Goal: Task Accomplishment & Management: Complete application form

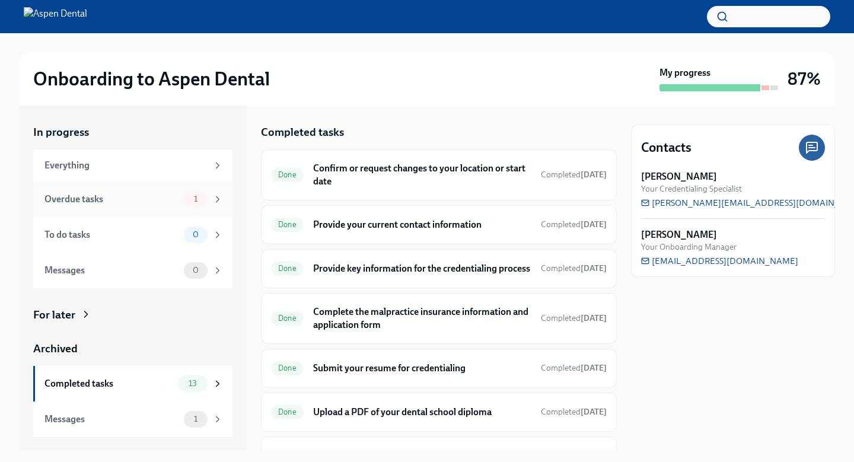
click at [133, 201] on div "Overdue tasks" at bounding box center [111, 199] width 135 height 13
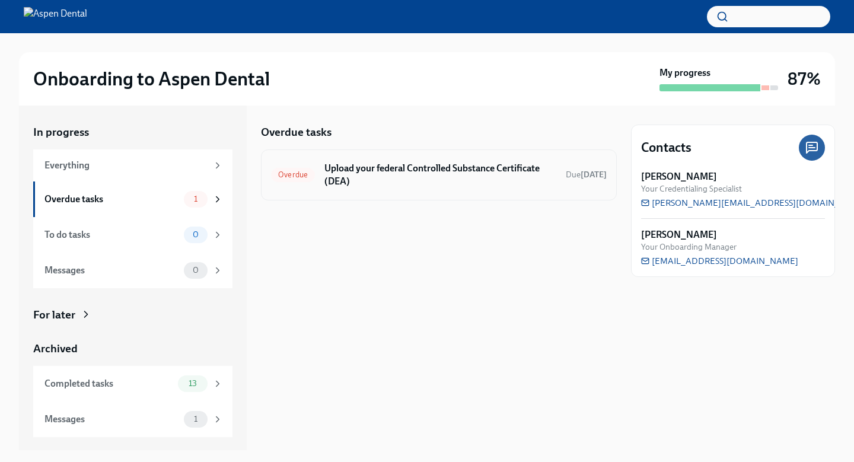
click at [339, 165] on h6 "Upload your federal Controlled Substance Certificate (DEA)" at bounding box center [441, 175] width 232 height 26
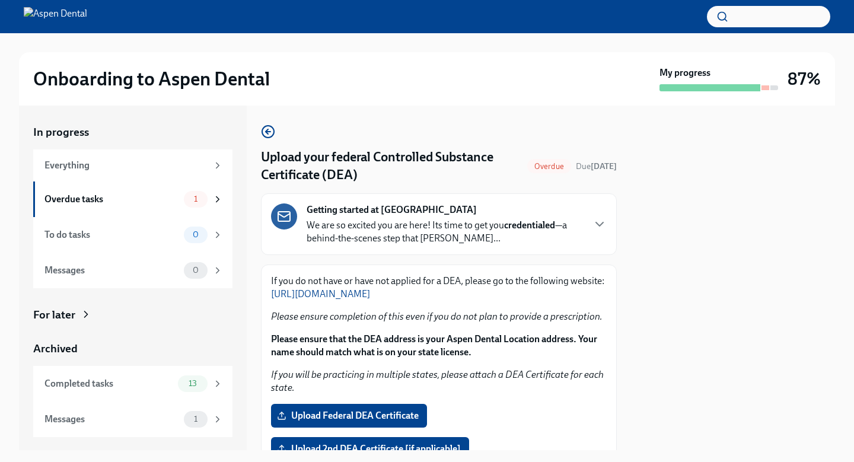
scroll to position [141, 0]
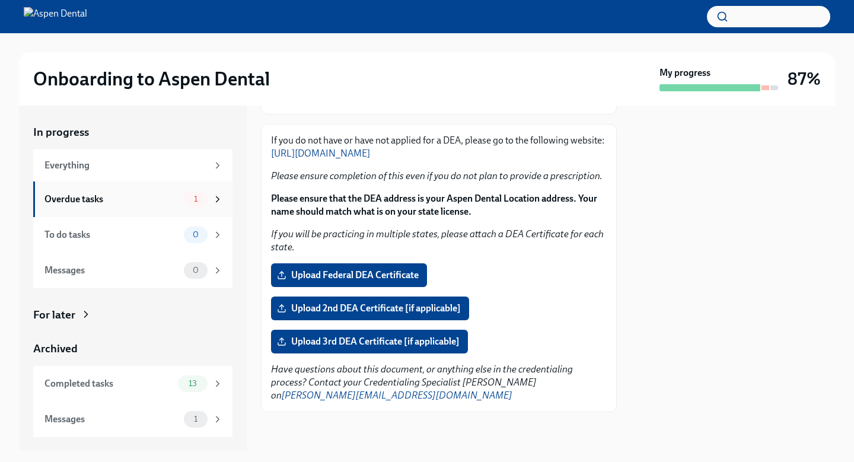
click at [132, 201] on div "Overdue tasks" at bounding box center [111, 199] width 135 height 13
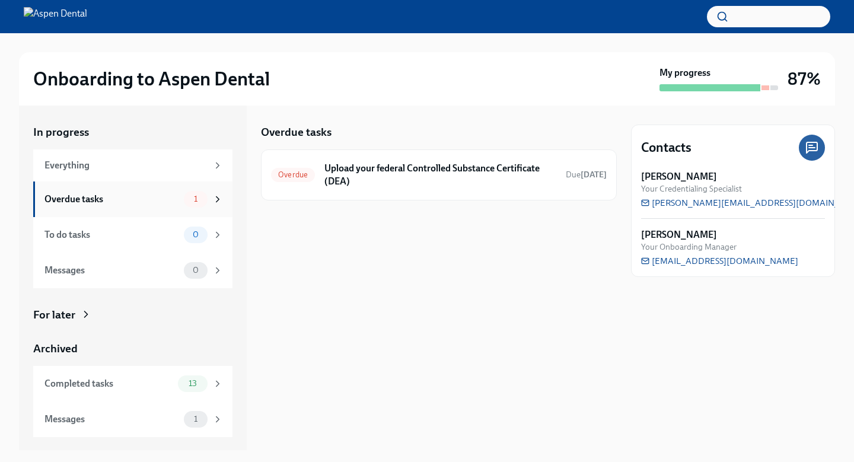
click at [222, 192] on div "1" at bounding box center [203, 199] width 39 height 17
click at [208, 379] on div "13" at bounding box center [200, 384] width 45 height 17
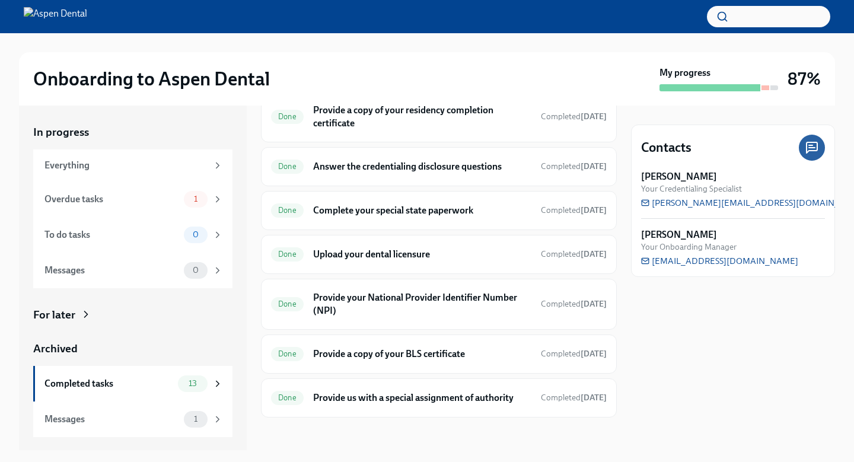
scroll to position [362, 0]
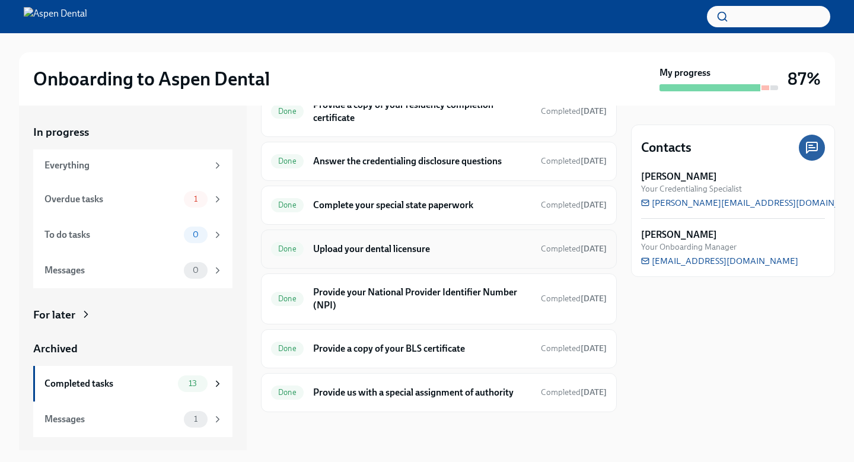
click at [376, 244] on h6 "Upload your dental licensure" at bounding box center [422, 249] width 218 height 13
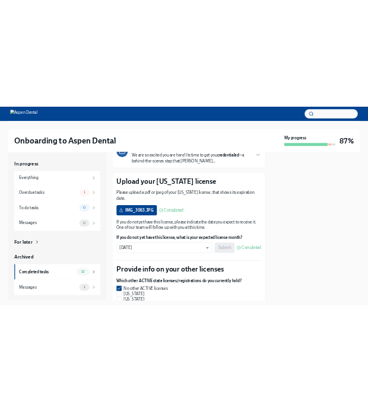
scroll to position [120, 0]
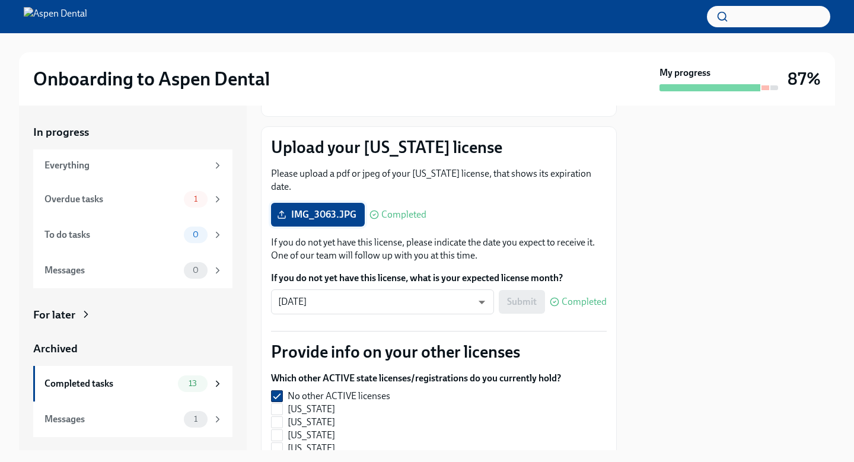
click at [333, 215] on span "IMG_3063.JPG" at bounding box center [317, 215] width 77 height 12
click at [0, 0] on input "IMG_3063.JPG" at bounding box center [0, 0] width 0 height 0
click at [283, 213] on polyline at bounding box center [282, 212] width 4 height 2
click at [0, 0] on input "IMG_3063.JPG" at bounding box center [0, 0] width 0 height 0
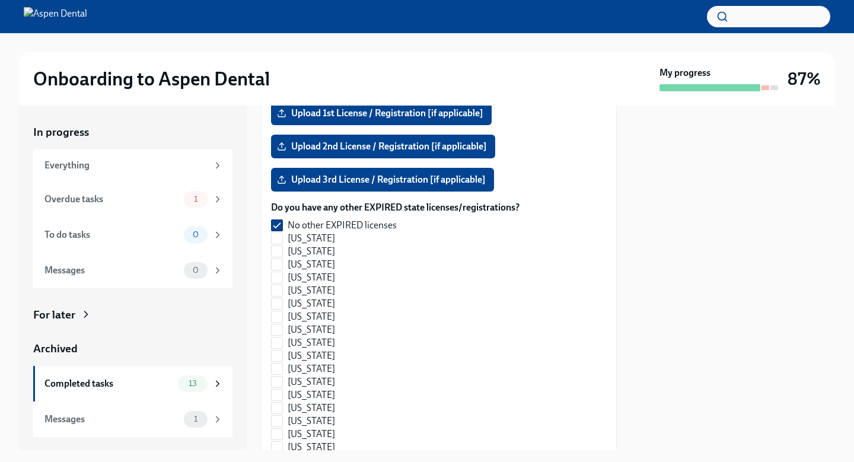
scroll to position [1210, 0]
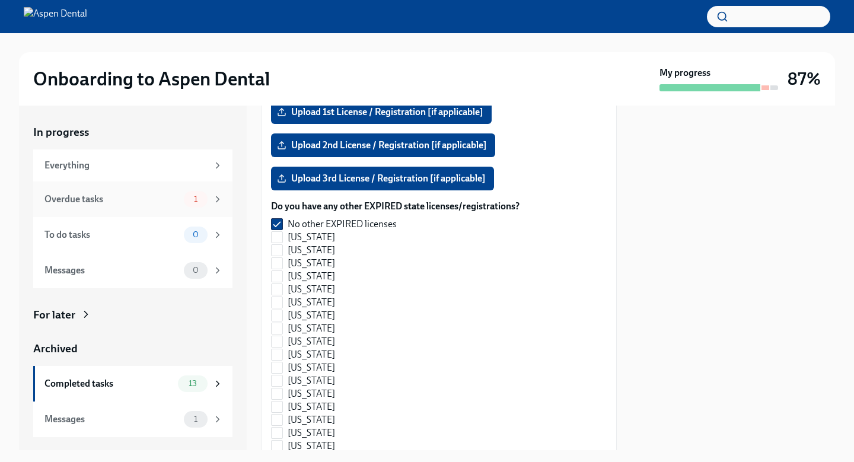
click at [152, 194] on div "Overdue tasks" at bounding box center [111, 199] width 135 height 13
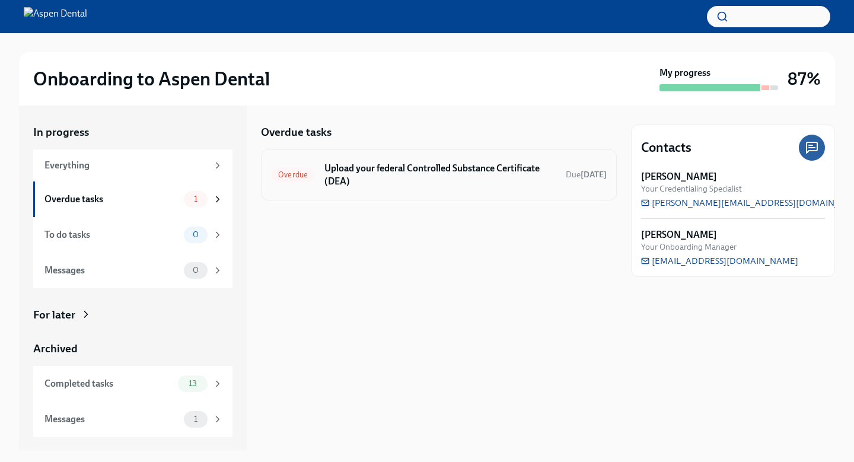
click at [399, 175] on h6 "Upload your federal Controlled Substance Certificate (DEA)" at bounding box center [441, 175] width 232 height 26
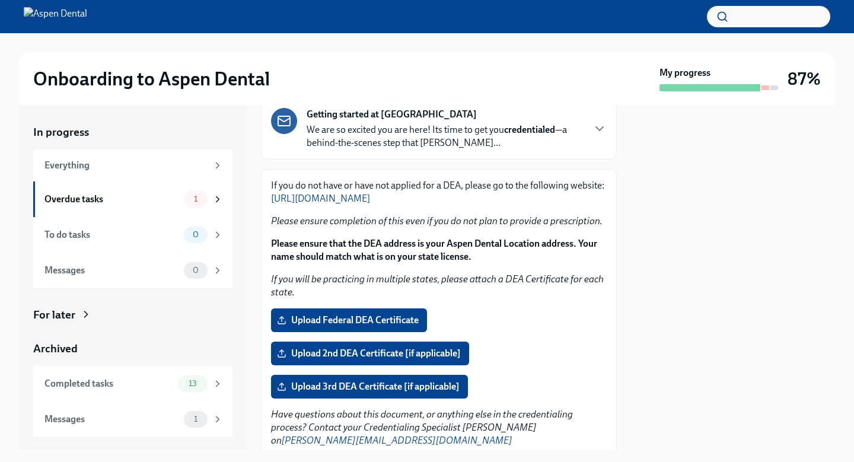
scroll to position [94, 0]
